Goal: Task Accomplishment & Management: Use online tool/utility

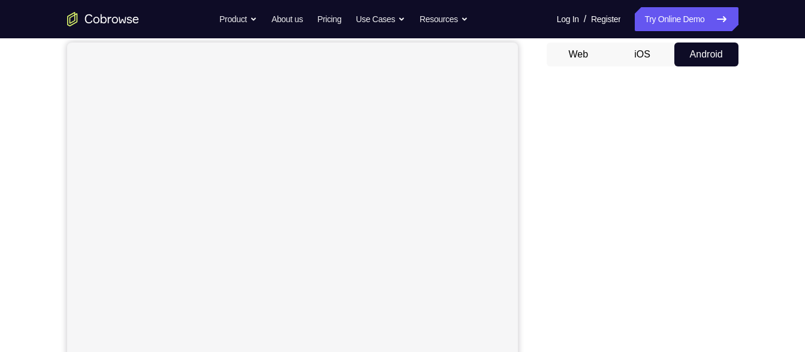
scroll to position [112, 0]
click at [646, 56] on button "iOS" at bounding box center [642, 56] width 64 height 24
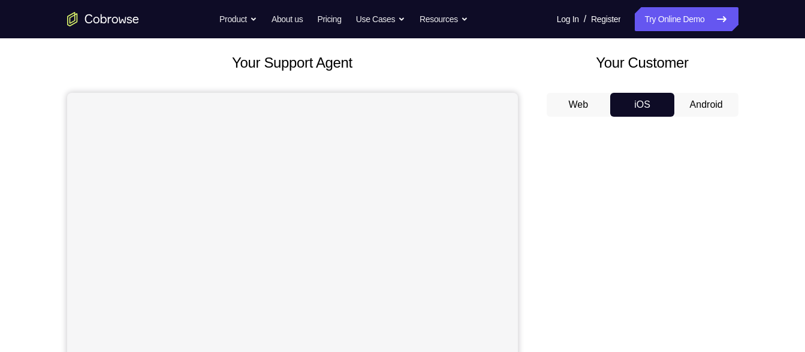
scroll to position [60, 0]
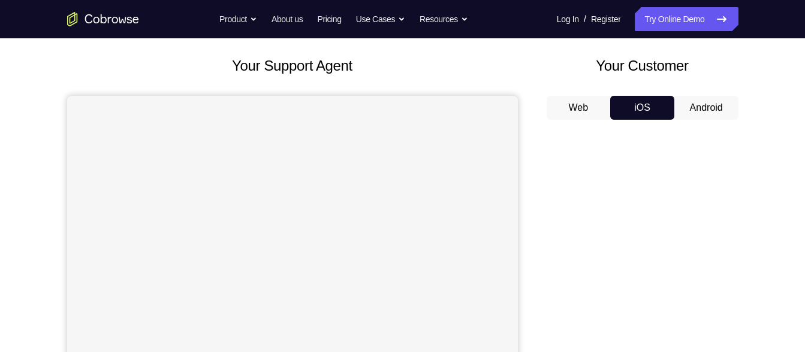
click at [708, 108] on button "Android" at bounding box center [706, 108] width 64 height 24
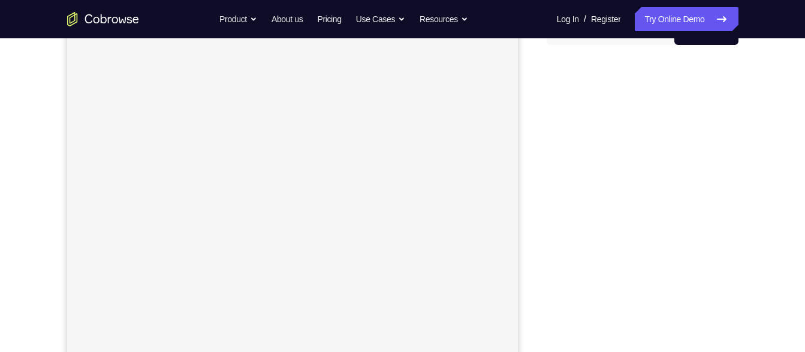
scroll to position [131, 0]
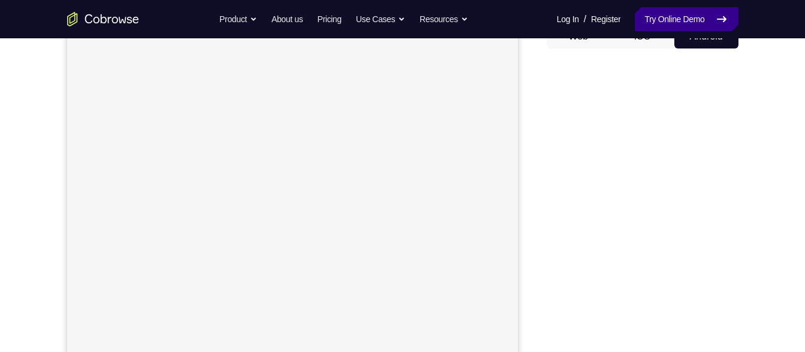
click at [671, 25] on link "Try Online Demo" at bounding box center [686, 19] width 103 height 24
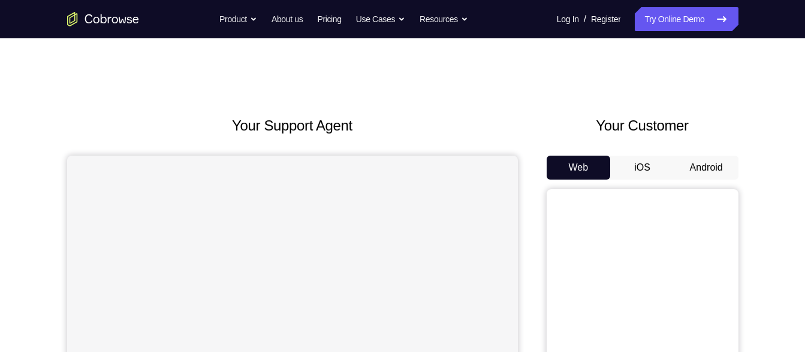
click at [703, 177] on button "Android" at bounding box center [706, 168] width 64 height 24
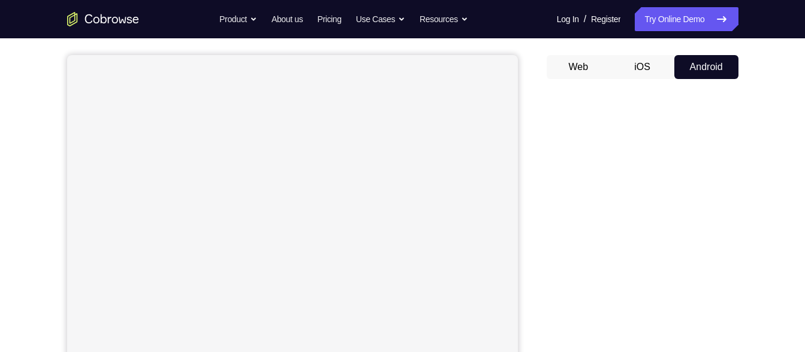
scroll to position [100, 0]
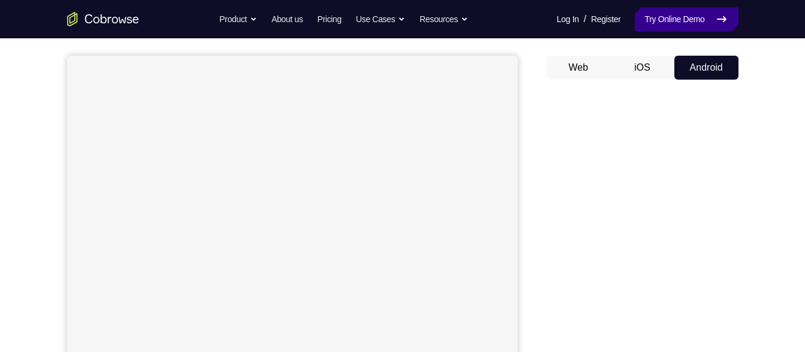
click at [675, 17] on link "Try Online Demo" at bounding box center [686, 19] width 103 height 24
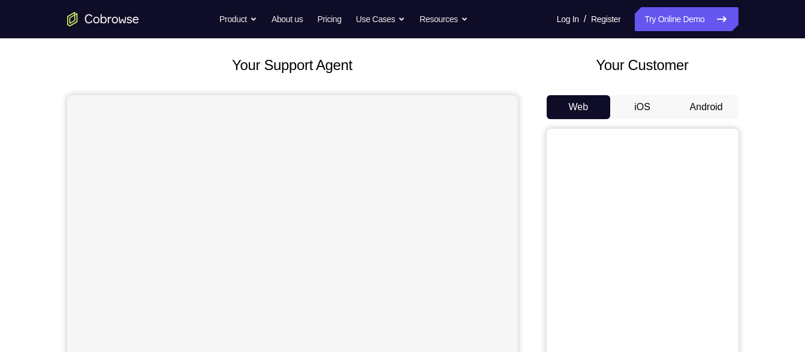
scroll to position [60, 0]
click at [697, 115] on button "Android" at bounding box center [706, 108] width 64 height 24
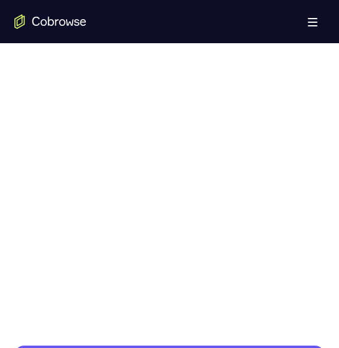
scroll to position [743, 0]
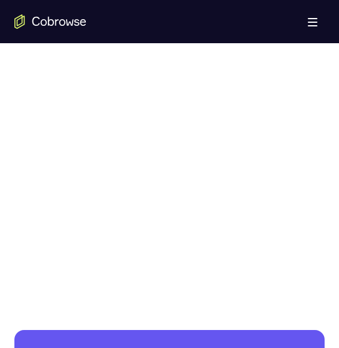
click at [67, 134] on div at bounding box center [169, 87] width 310 height 369
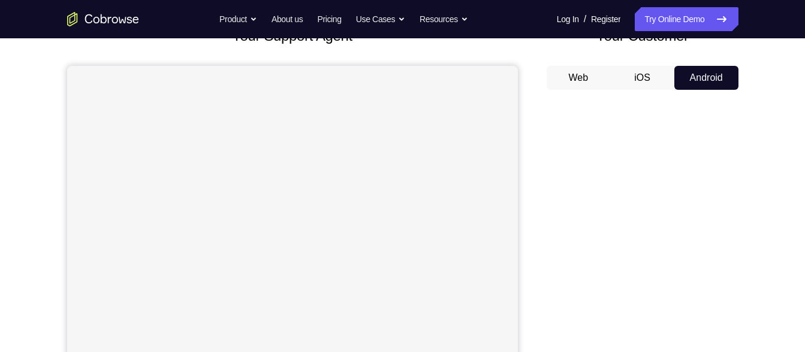
scroll to position [87, 0]
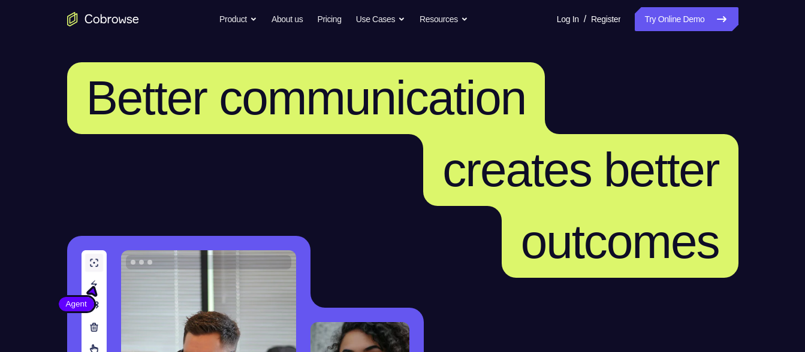
scroll to position [222, 0]
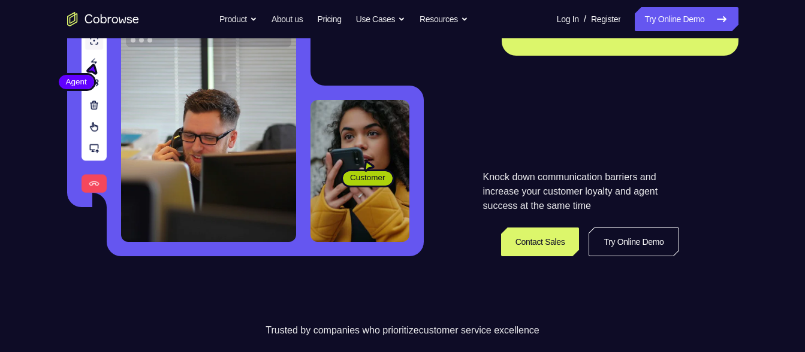
click at [659, 20] on link "Try Online Demo" at bounding box center [686, 19] width 103 height 24
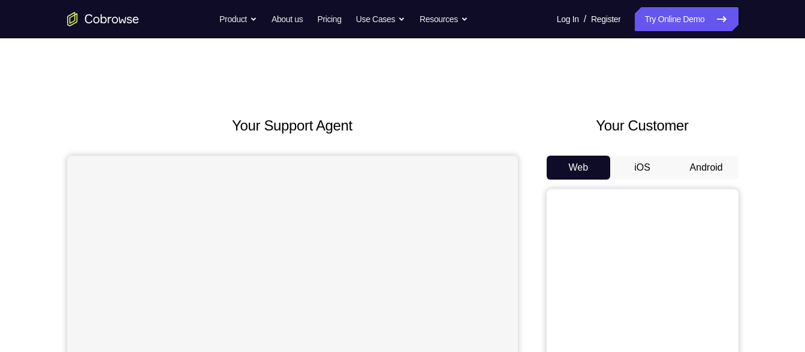
click at [697, 162] on button "Android" at bounding box center [706, 168] width 64 height 24
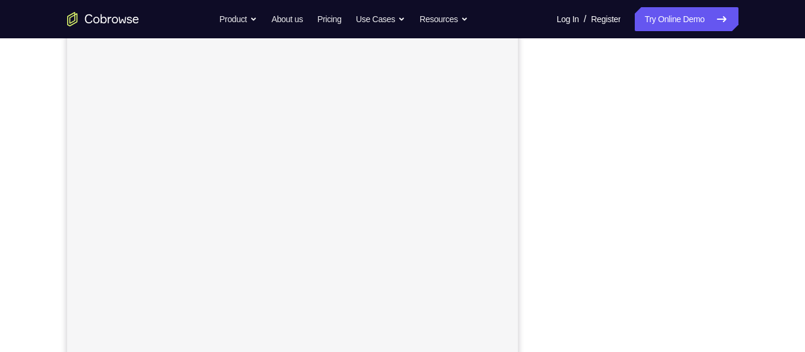
scroll to position [175, 0]
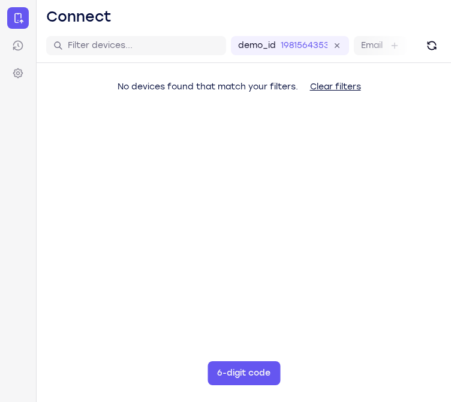
click at [346, 90] on button "Clear filters" at bounding box center [335, 87] width 70 height 24
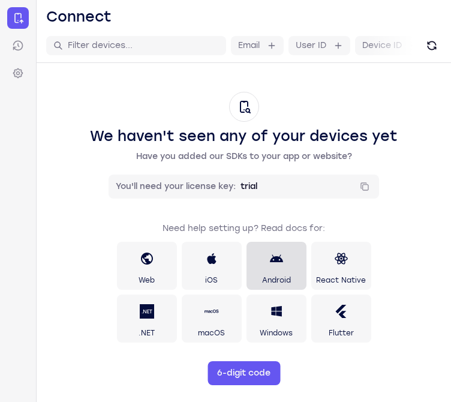
click at [288, 276] on span "Android" at bounding box center [276, 280] width 29 height 10
